Goal: Transaction & Acquisition: Subscribe to service/newsletter

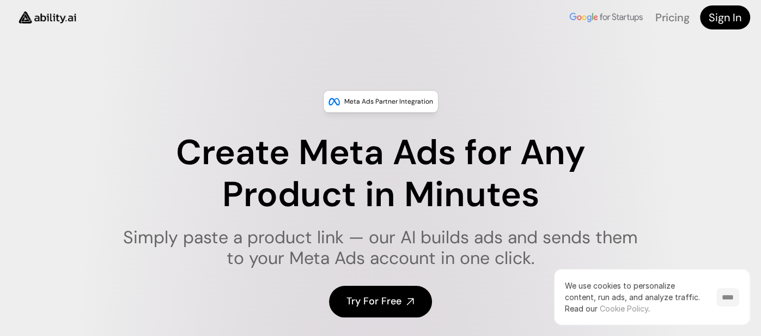
click at [727, 297] on input "****" at bounding box center [728, 297] width 23 height 19
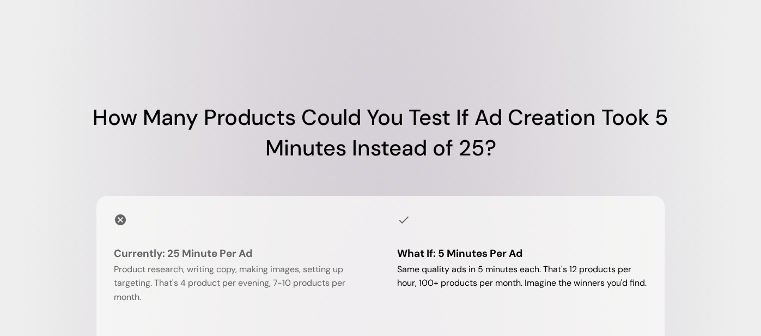
scroll to position [971, 0]
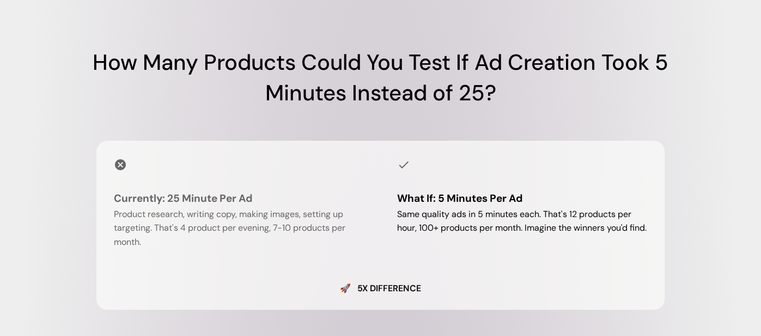
click at [489, 91] on h1 "How Many Products Could You Test If Ad Creation Took 5 Minutes Instead of 25?" at bounding box center [381, 77] width 654 height 61
click at [482, 108] on h1 "How Many Products Could You Test If Ad Creation Took 5 Minutes Instead of 25?" at bounding box center [381, 77] width 654 height 61
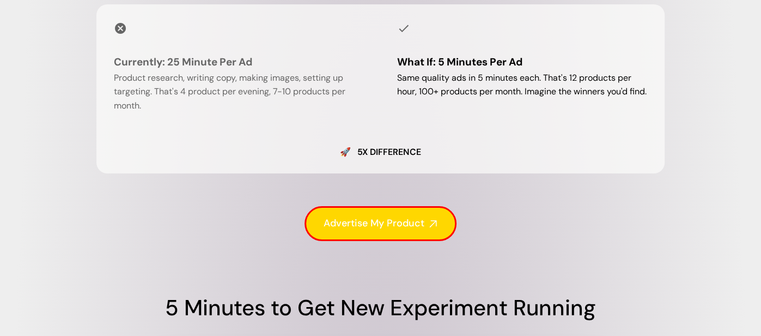
drag, startPoint x: 145, startPoint y: 130, endPoint x: 508, endPoint y: 116, distance: 363.3
click at [159, 113] on p "Product research, writing copy, making images, setting up targeting. That's 4 p…" at bounding box center [239, 92] width 251 height 42
click at [508, 99] on p "Same quality ads in 5 minutes each. That's 12 products per hour, 100+ products …" at bounding box center [522, 85] width 251 height 28
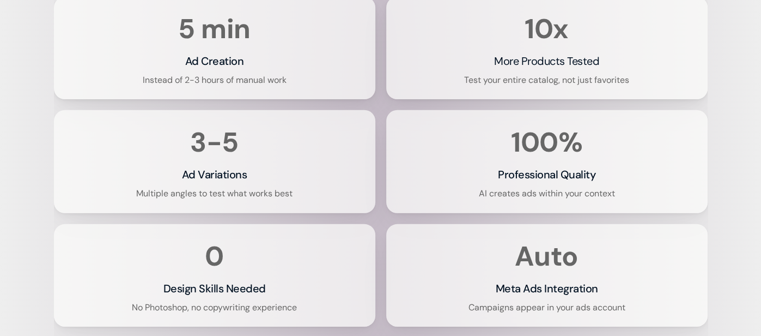
scroll to position [2211, 0]
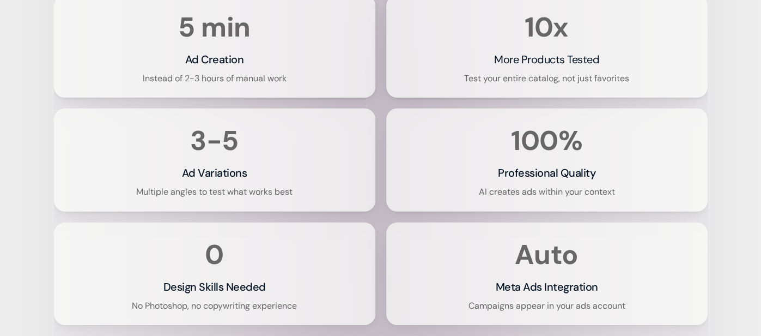
click at [243, 67] on h3 "Ad Creation" at bounding box center [214, 59] width 59 height 15
drag, startPoint x: 219, startPoint y: 198, endPoint x: 226, endPoint y: 200, distance: 7.4
click at [226, 198] on div "3-5 Ad Variations Multiple angles to test what works best" at bounding box center [214, 160] width 295 height 76
click at [736, 242] on div "Pricing Sign In Meta Ads Partner Integration Create Meta Ads for Any Product in…" at bounding box center [380, 194] width 761 height 4788
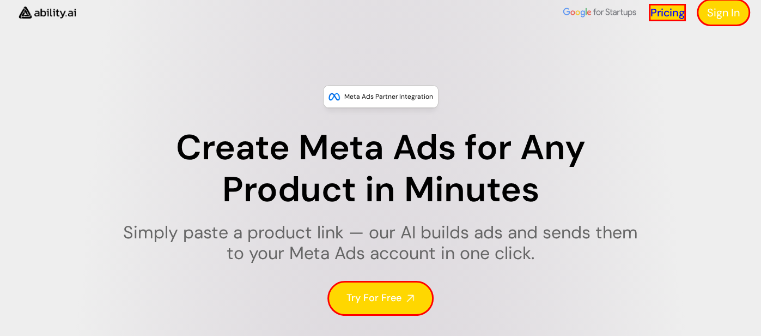
scroll to position [17, 0]
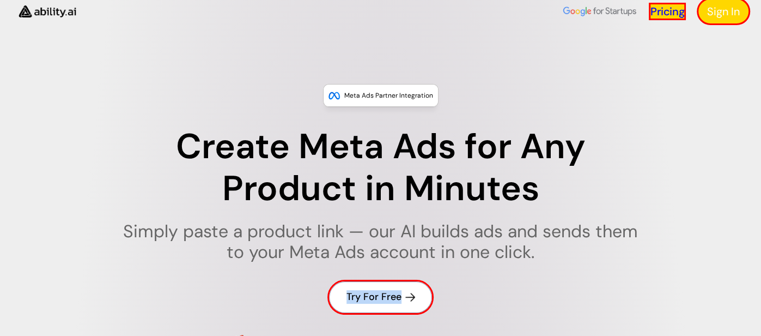
click at [441, 85] on div "Meta Ads Partner Integration Create Meta Ads for Any Product in Minutes Simply …" at bounding box center [380, 217] width 761 height 266
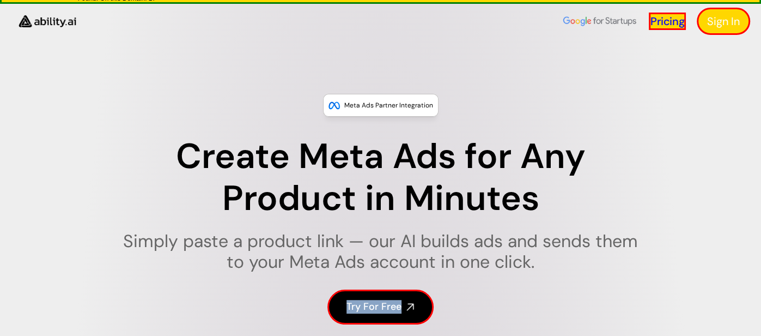
scroll to position [5, 0]
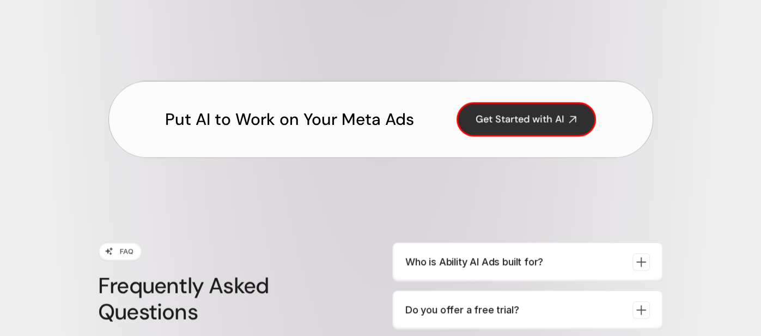
scroll to position [3863, 0]
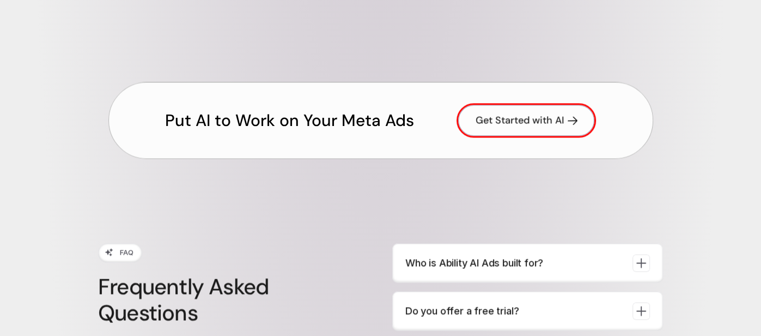
click at [505, 137] on link "Get Started with AI" at bounding box center [527, 120] width 140 height 34
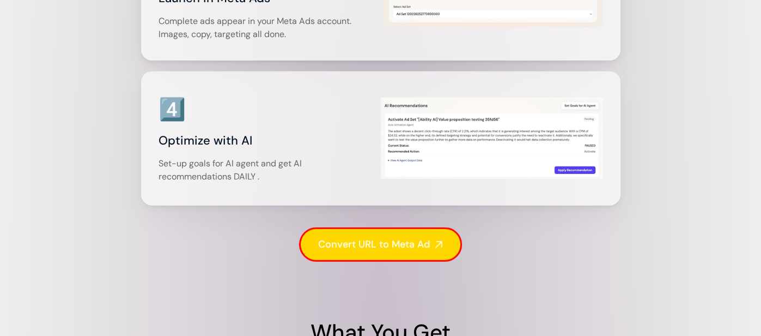
scroll to position [1990, 0]
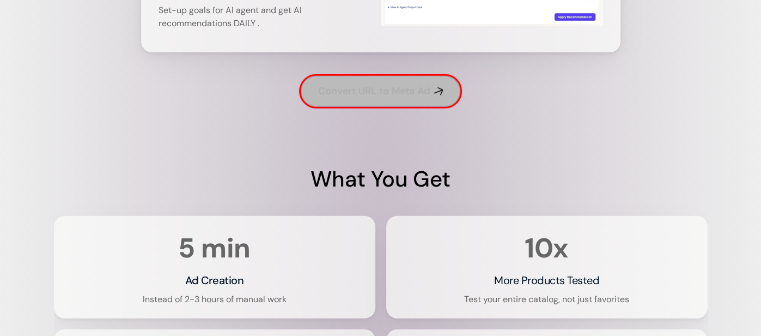
click at [417, 108] on link "Convert URL to Meta Ad" at bounding box center [380, 91] width 163 height 34
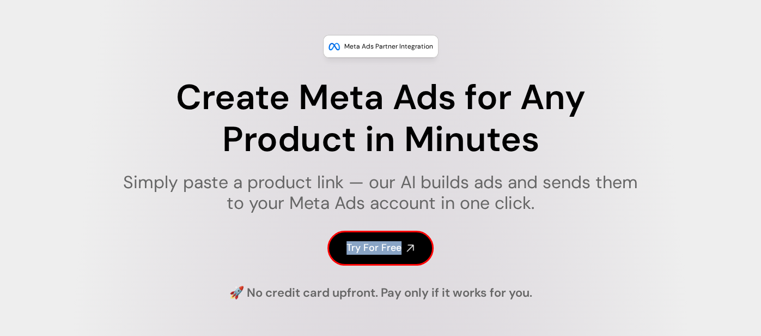
scroll to position [0, 0]
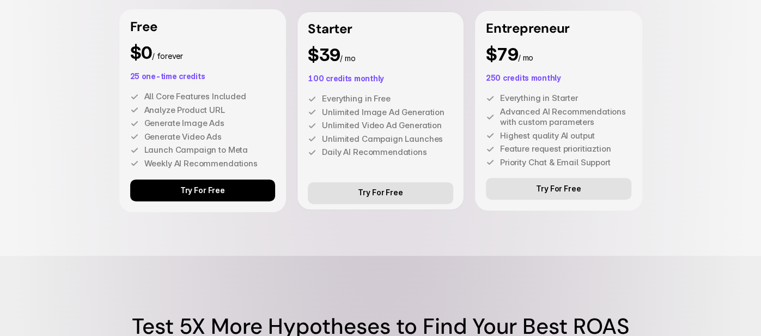
scroll to position [3071, 0]
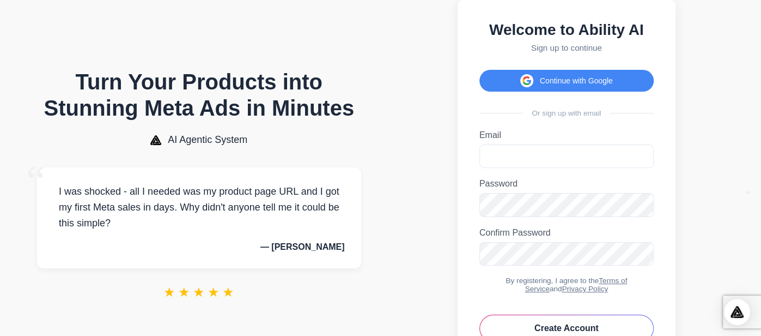
scroll to position [110, 0]
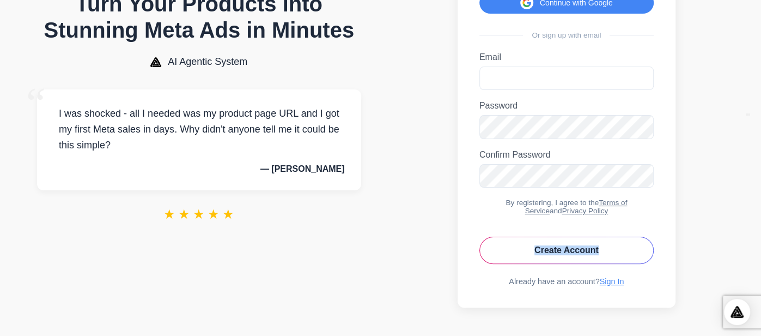
drag, startPoint x: 404, startPoint y: 250, endPoint x: 667, endPoint y: 251, distance: 263.3
click at [667, 251] on section "Welcome to Ability AI Sign up to continue Continue with Google Or sign up with …" at bounding box center [567, 114] width 359 height 421
copy button "Create Account"
